Goal: Obtain resource: Download file/media

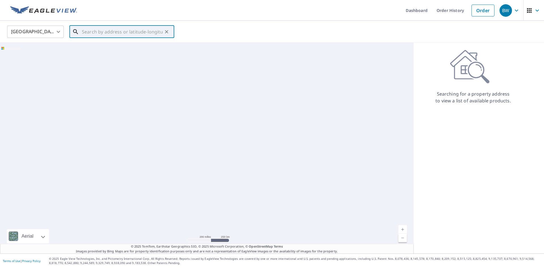
click at [107, 29] on input "text" at bounding box center [122, 32] width 81 height 16
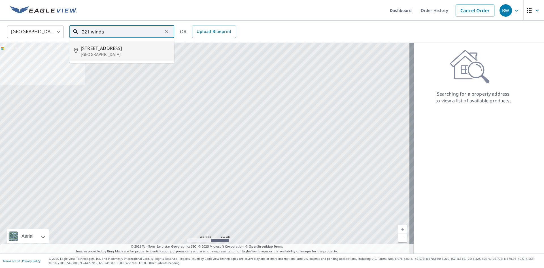
click at [113, 54] on p "Hot Springs National Park, AR 71913" at bounding box center [125, 55] width 89 height 6
type input "221 Windamere Dr Hot Springs National Park, AR 71913"
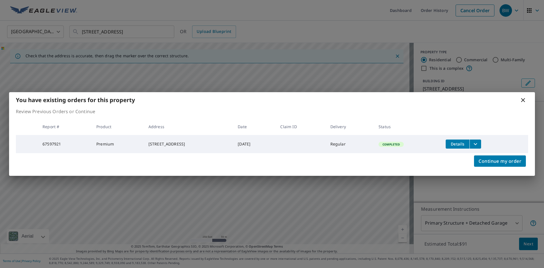
click at [465, 146] on button "Details" at bounding box center [458, 144] width 24 height 9
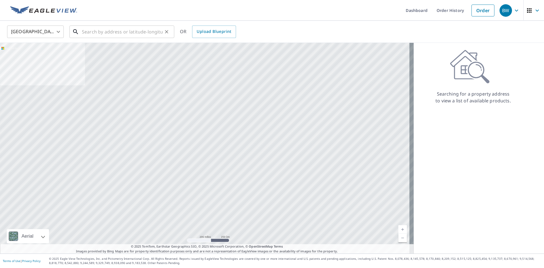
click at [98, 38] on div "​" at bounding box center [121, 32] width 105 height 12
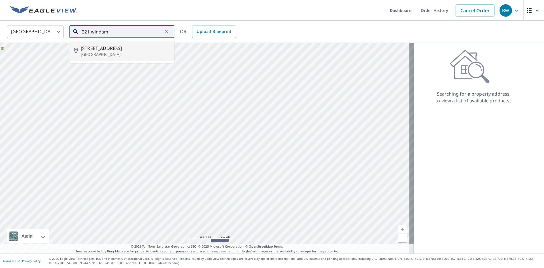
click at [103, 47] on span "221 Windamere Dr" at bounding box center [125, 48] width 89 height 7
type input "221 Windamere Dr Hot Springs National Park, AR 71913"
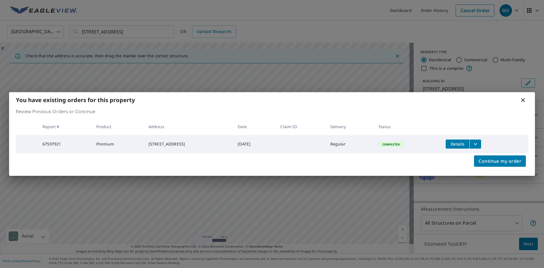
click at [479, 141] on icon "filesDropdownBtn-67597921" at bounding box center [475, 144] width 7 height 7
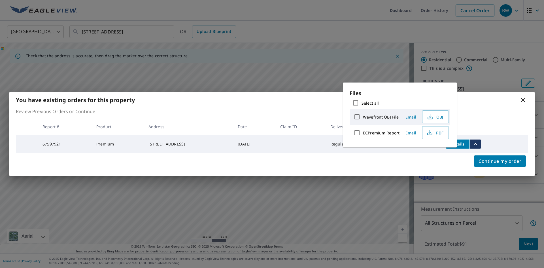
click at [383, 134] on label "ECPremium Report" at bounding box center [381, 132] width 37 height 5
click at [363, 134] on input "ECPremium Report" at bounding box center [357, 133] width 12 height 12
checkbox input "true"
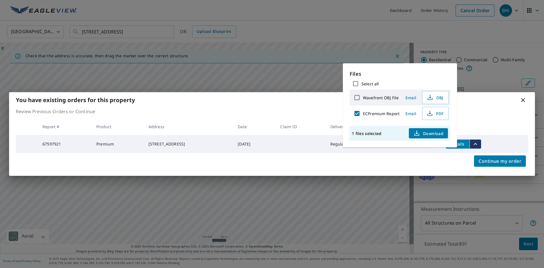
click at [432, 132] on span "Download" at bounding box center [429, 133] width 30 height 7
click at [493, 78] on div "You have existing orders for this property Review Previous Orders or Continue R…" at bounding box center [272, 134] width 544 height 268
